Goal: Find specific page/section: Find specific page/section

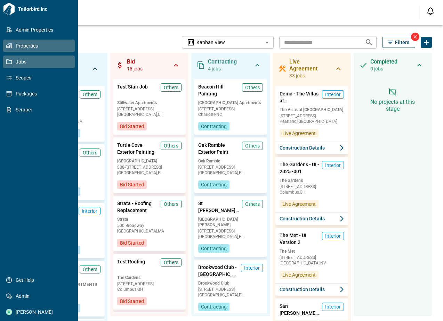
click at [9, 48] on icon at bounding box center [8, 46] width 4 height 4
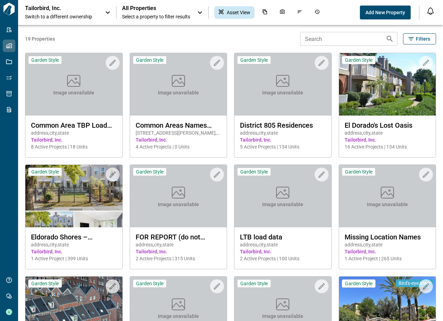
click at [85, 13] on div "Tailorbird, Inc. Switch to a different ownership" at bounding box center [61, 12] width 73 height 15
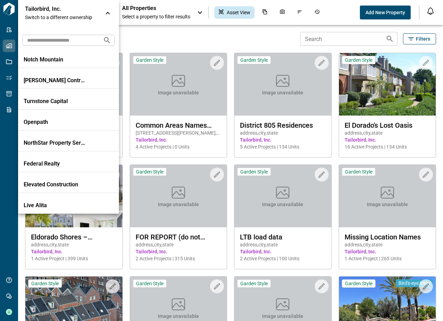
click at [61, 41] on input "text" at bounding box center [59, 40] width 75 height 13
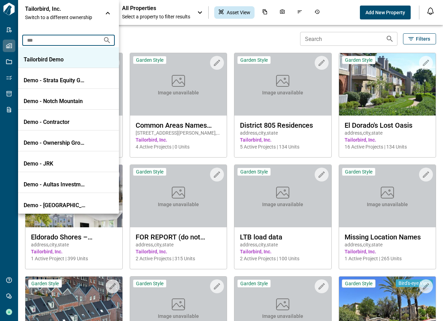
type input "***"
click at [63, 59] on p "Tailorbird Demo" at bounding box center [55, 59] width 63 height 7
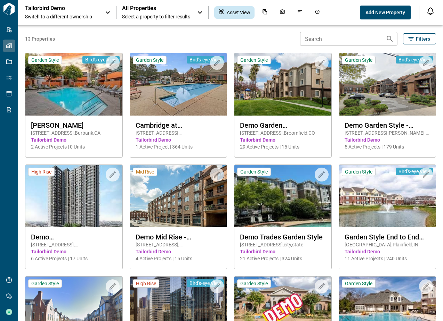
click at [153, 13] on span "Select a property to filter results" at bounding box center [156, 16] width 68 height 7
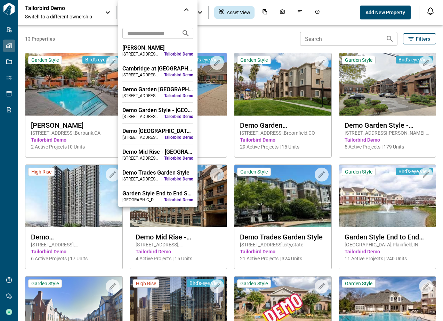
click at [77, 93] on div at bounding box center [221, 160] width 443 height 321
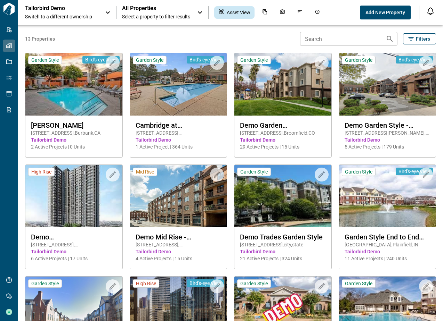
click at [77, 93] on img at bounding box center [73, 84] width 97 height 63
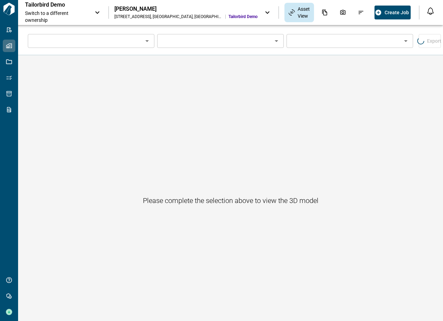
type input "****"
click at [340, 13] on icon "Photos" at bounding box center [342, 12] width 5 height 5
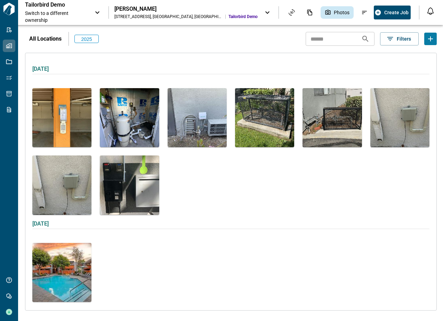
click at [59, 46] on div "All Locations" at bounding box center [47, 38] width 44 height 19
click at [54, 40] on p "All Locations" at bounding box center [45, 39] width 32 height 8
click at [257, 133] on img at bounding box center [264, 117] width 59 height 59
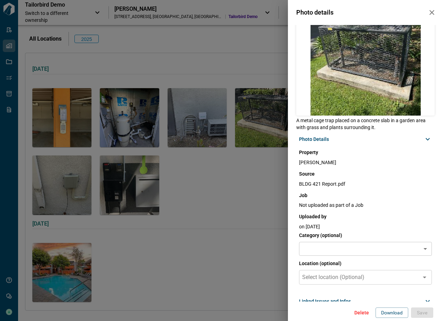
scroll to position [28, 0]
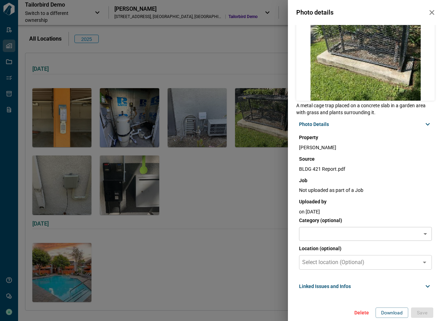
click at [362, 228] on body "Tailorbird Inc Admin-Properties Properties Jobs Scopes Packages Scraper Get Hel…" at bounding box center [221, 160] width 443 height 321
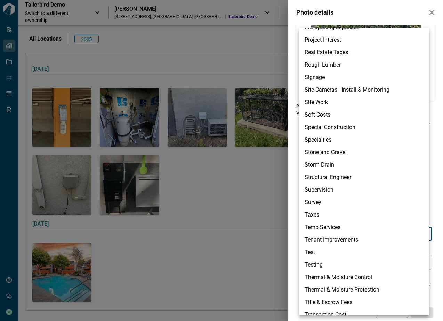
scroll to position [1356, 0]
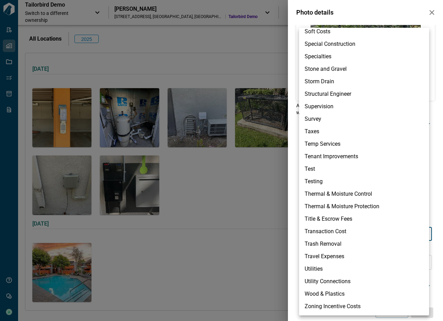
click at [259, 215] on div at bounding box center [221, 160] width 443 height 321
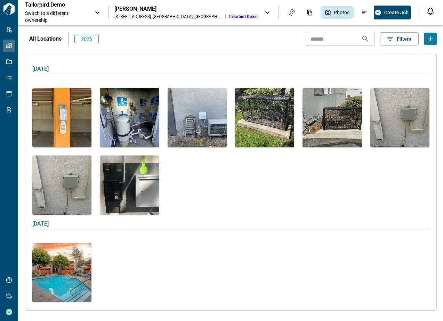
click at [236, 123] on img at bounding box center [264, 117] width 59 height 59
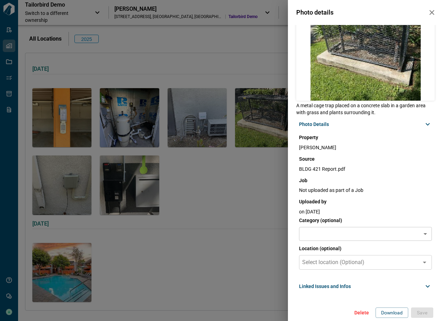
click at [146, 258] on div "Photo details A metal cage trap placed on a concrete slab in a garden area with…" at bounding box center [221, 160] width 443 height 321
